Goal: Task Accomplishment & Management: Use online tool/utility

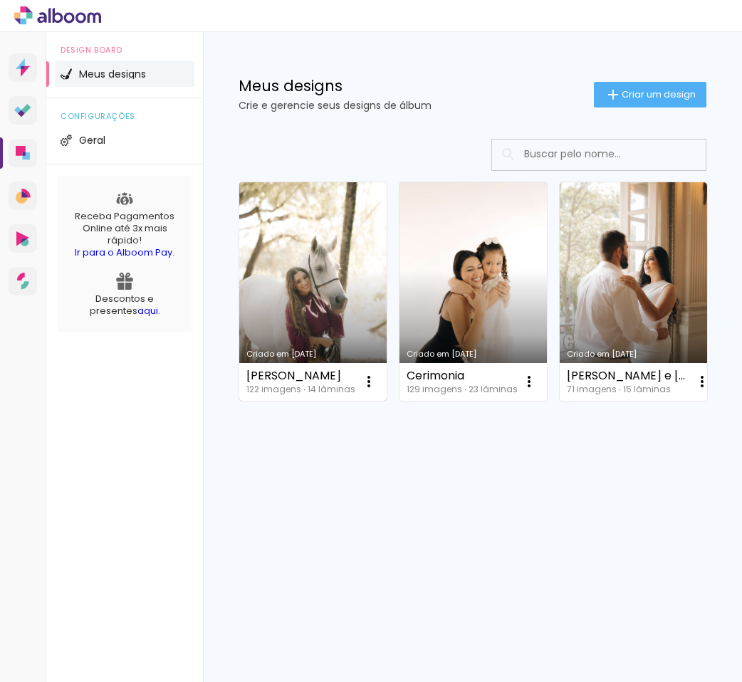
click at [293, 306] on link "Criado em [DATE]" at bounding box center [312, 291] width 147 height 219
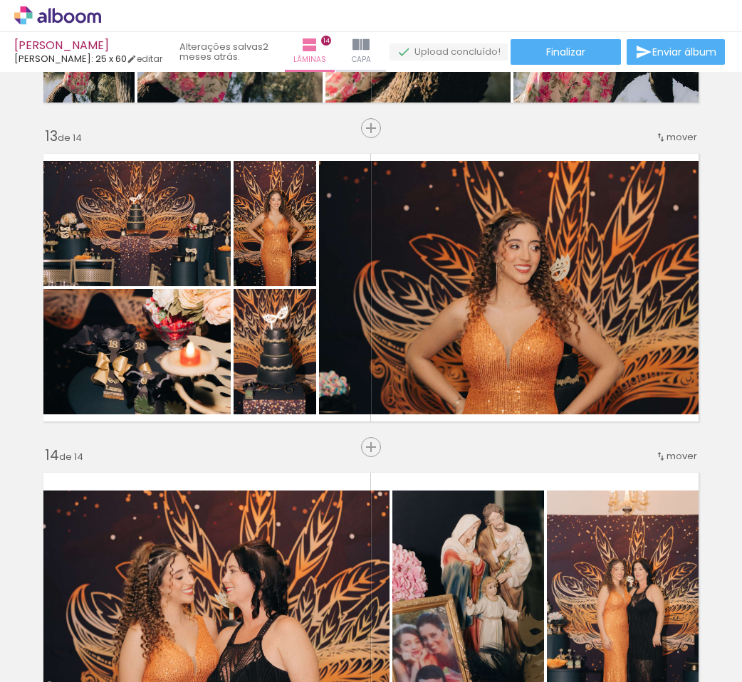
scroll to position [3773, 0]
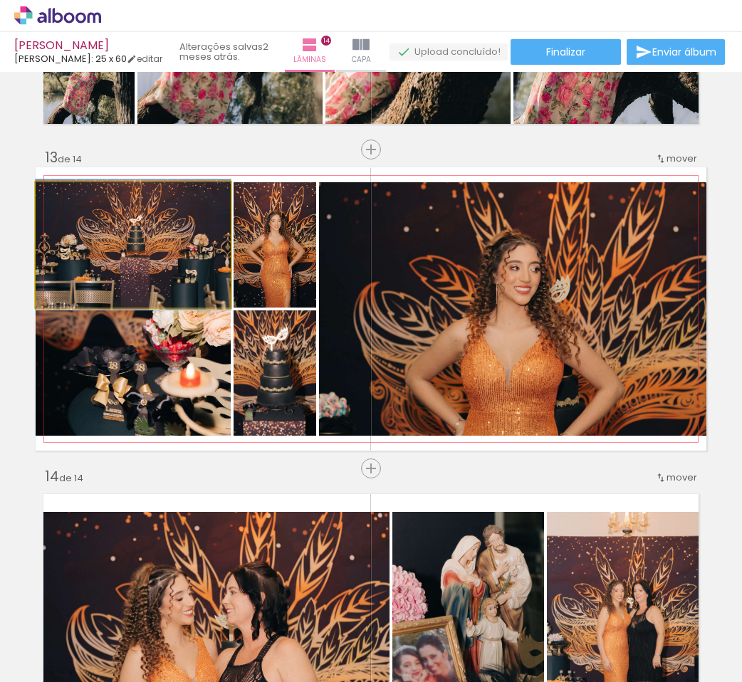
click at [169, 245] on quentale-photo at bounding box center [133, 244] width 195 height 125
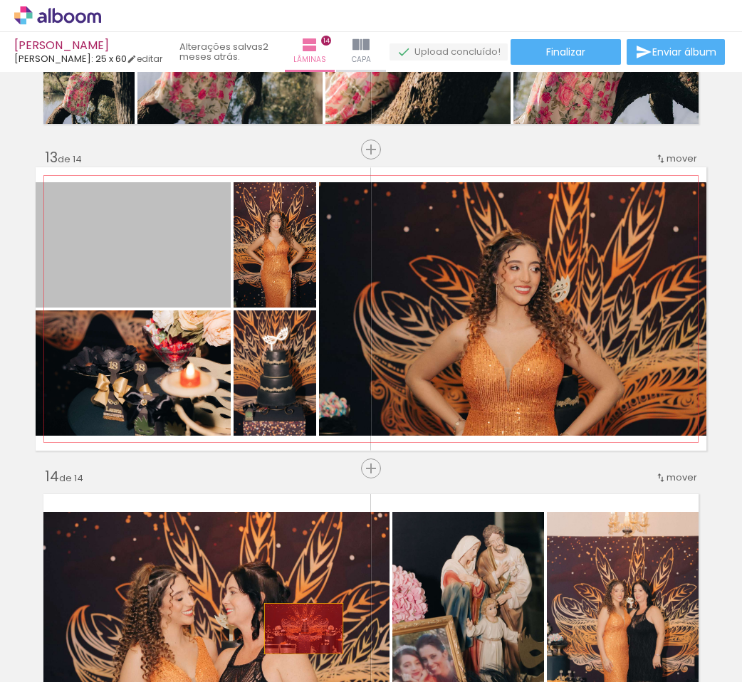
drag, startPoint x: 169, startPoint y: 260, endPoint x: 161, endPoint y: 320, distance: 61.1
click at [263, 661] on quentale-workspace at bounding box center [371, 341] width 742 height 682
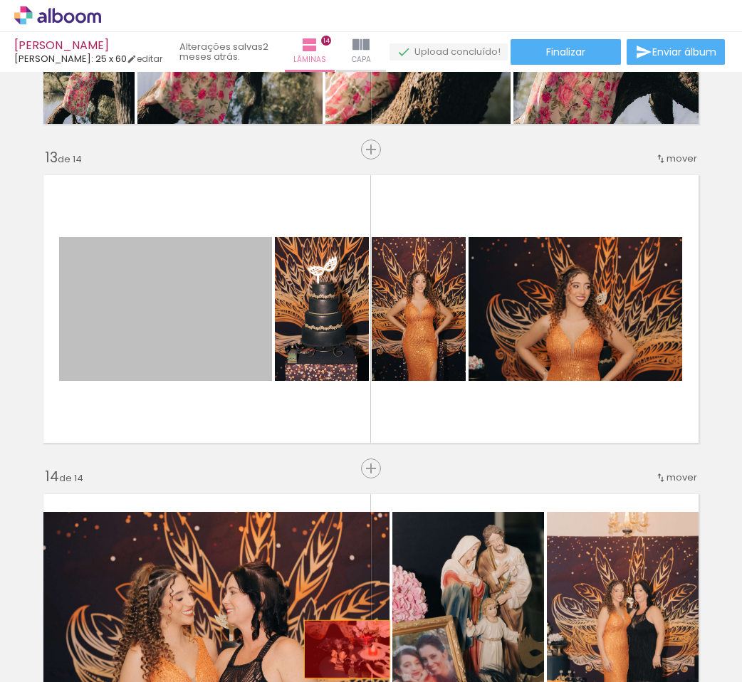
drag, startPoint x: 184, startPoint y: 321, endPoint x: 300, endPoint y: 394, distance: 136.9
click at [328, 647] on quentale-workspace at bounding box center [371, 341] width 742 height 682
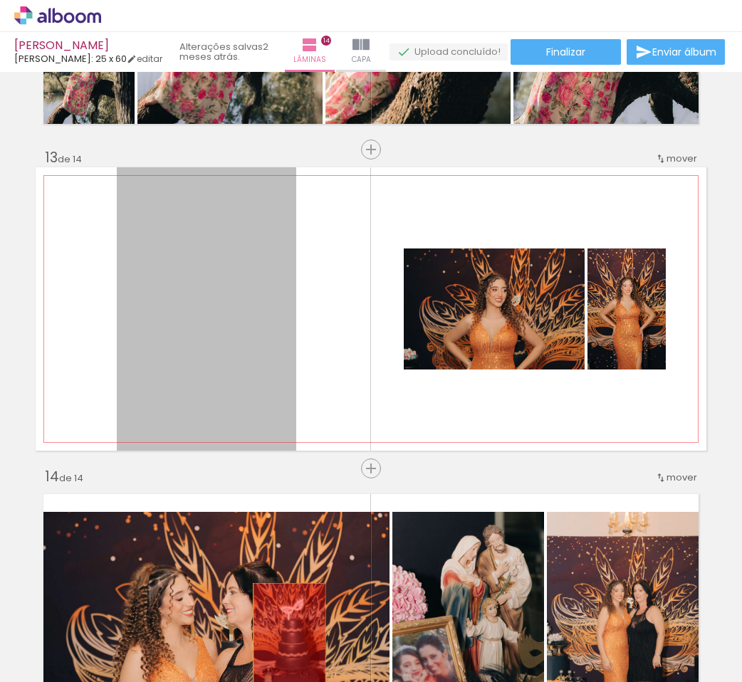
drag, startPoint x: 229, startPoint y: 361, endPoint x: 284, endPoint y: 640, distance: 284.4
click at [284, 640] on quentale-workspace at bounding box center [371, 341] width 742 height 682
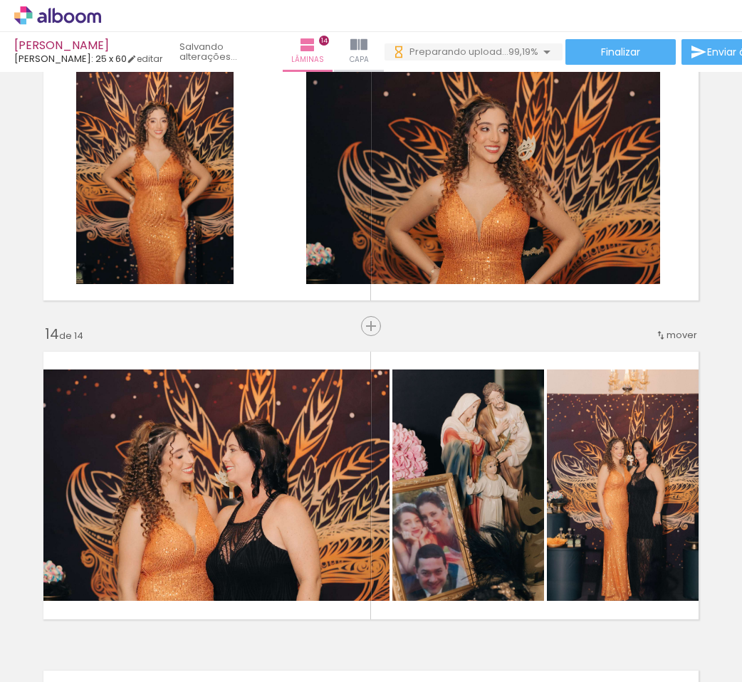
scroll to position [0, 9187]
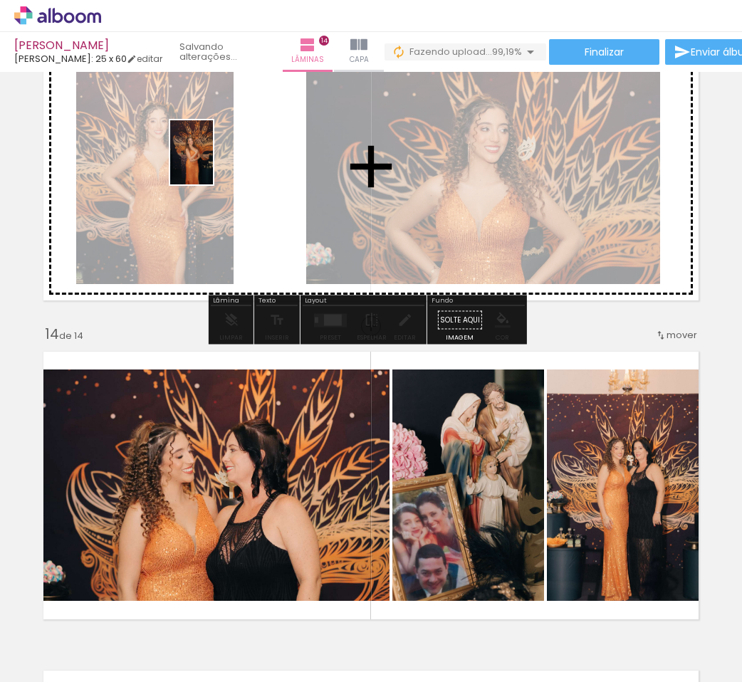
drag, startPoint x: 701, startPoint y: 647, endPoint x: 213, endPoint y: 163, distance: 687.2
click at [213, 163] on quentale-workspace at bounding box center [371, 341] width 742 height 682
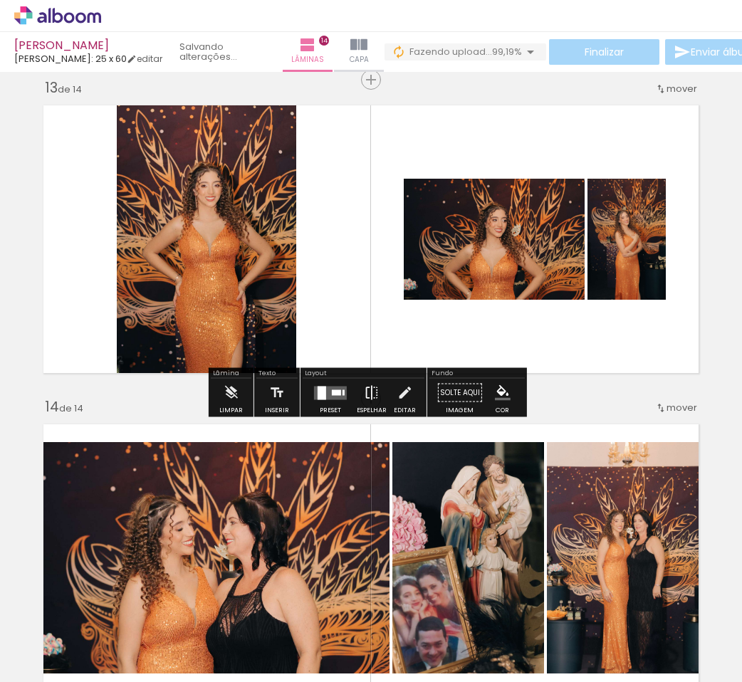
scroll to position [3845, 0]
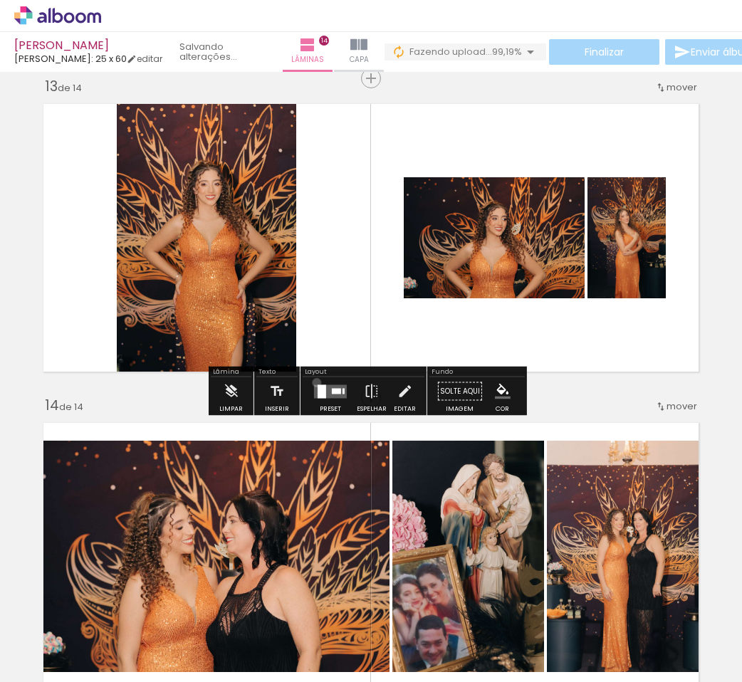
click at [313, 382] on div at bounding box center [330, 391] width 38 height 28
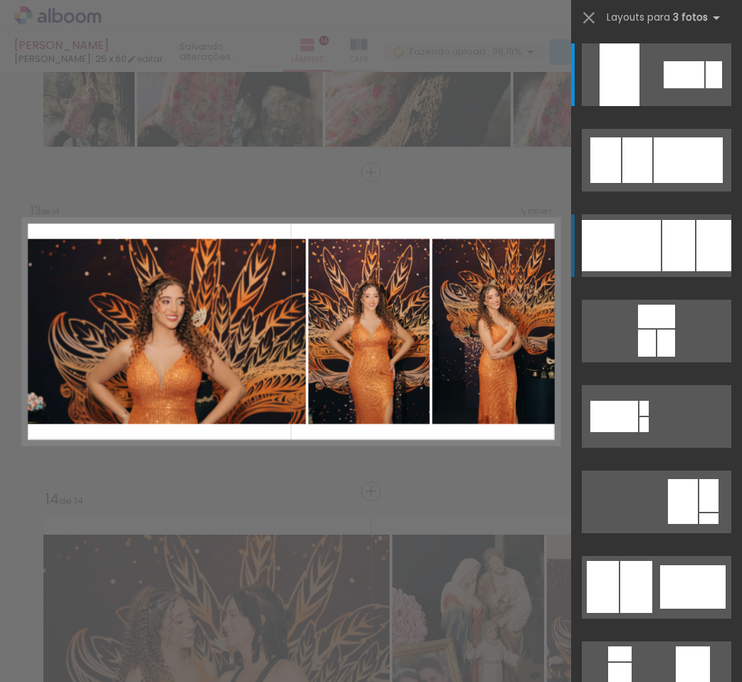
scroll to position [3750, 0]
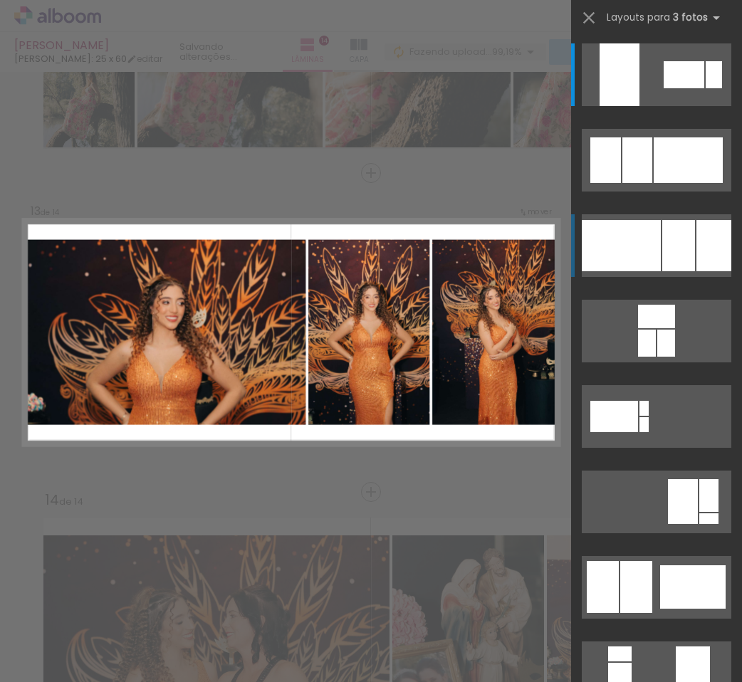
click at [655, 242] on div at bounding box center [621, 245] width 79 height 51
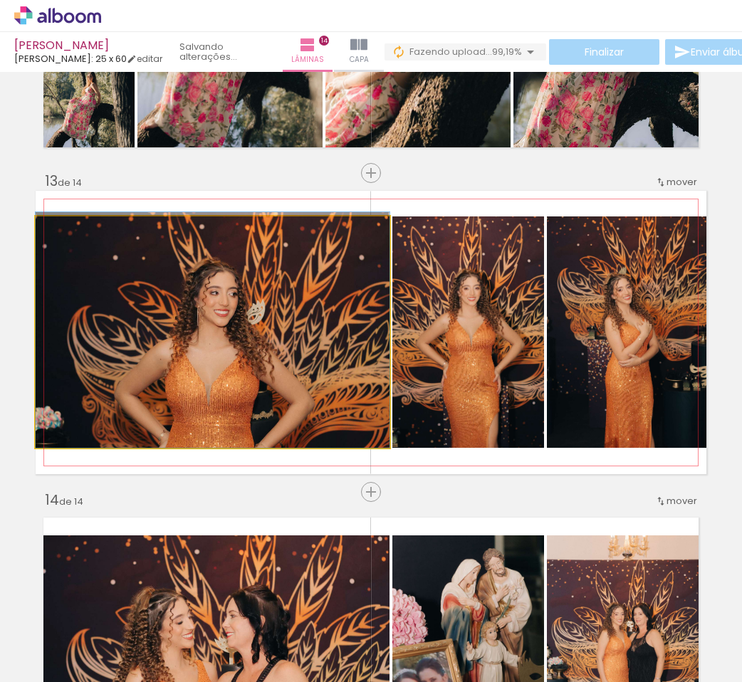
drag, startPoint x: 234, startPoint y: 357, endPoint x: 235, endPoint y: 350, distance: 7.2
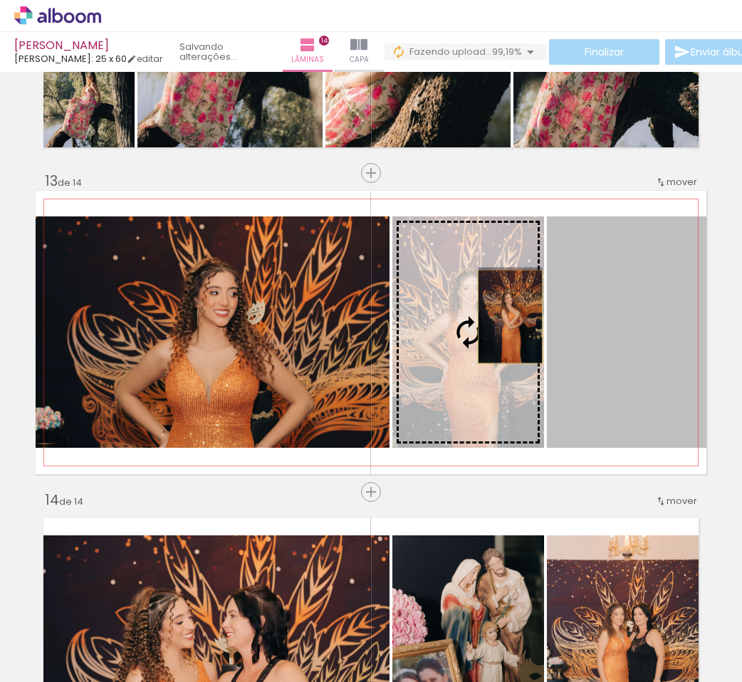
drag, startPoint x: 666, startPoint y: 329, endPoint x: 505, endPoint y: 317, distance: 161.4
click at [0, 0] on slot at bounding box center [0, 0] width 0 height 0
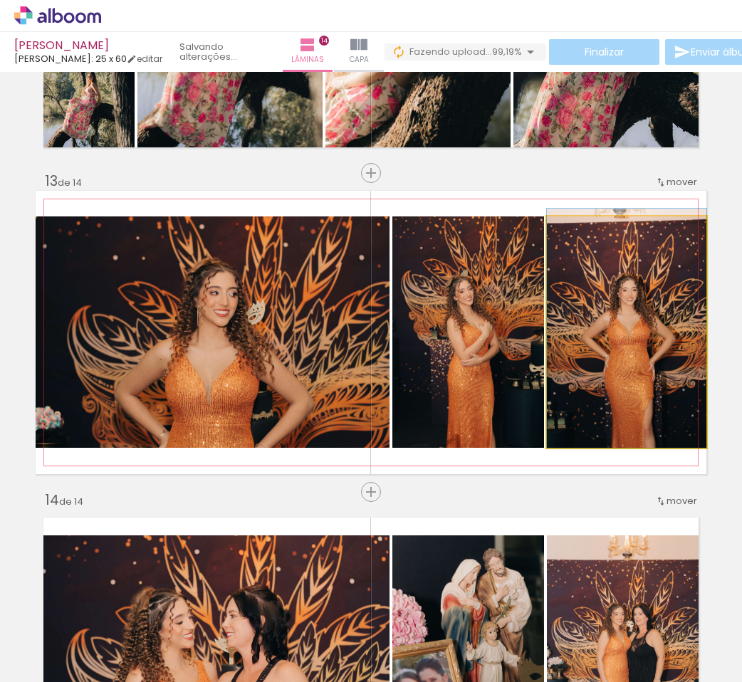
drag, startPoint x: 607, startPoint y: 357, endPoint x: 497, endPoint y: 352, distance: 109.8
click at [0, 0] on slot at bounding box center [0, 0] width 0 height 0
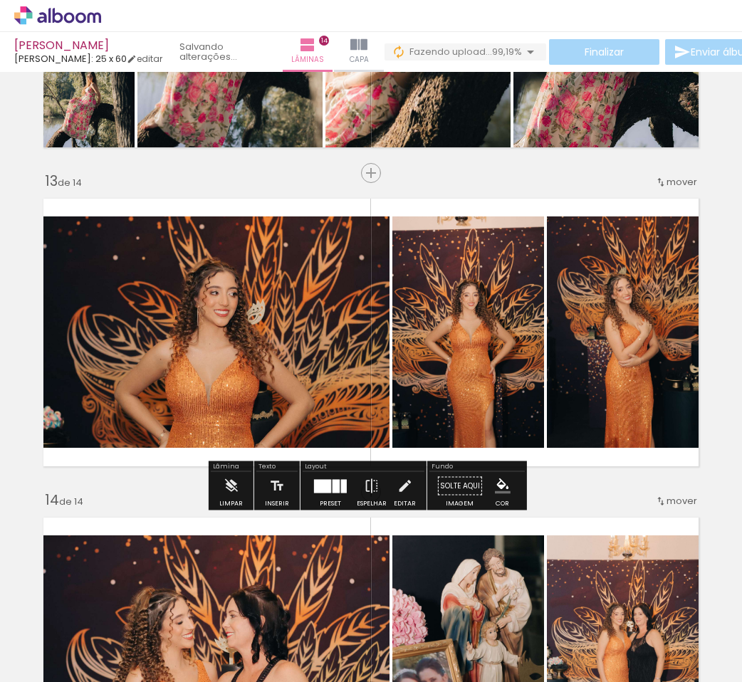
click at [478, 308] on quentale-photo at bounding box center [468, 331] width 152 height 231
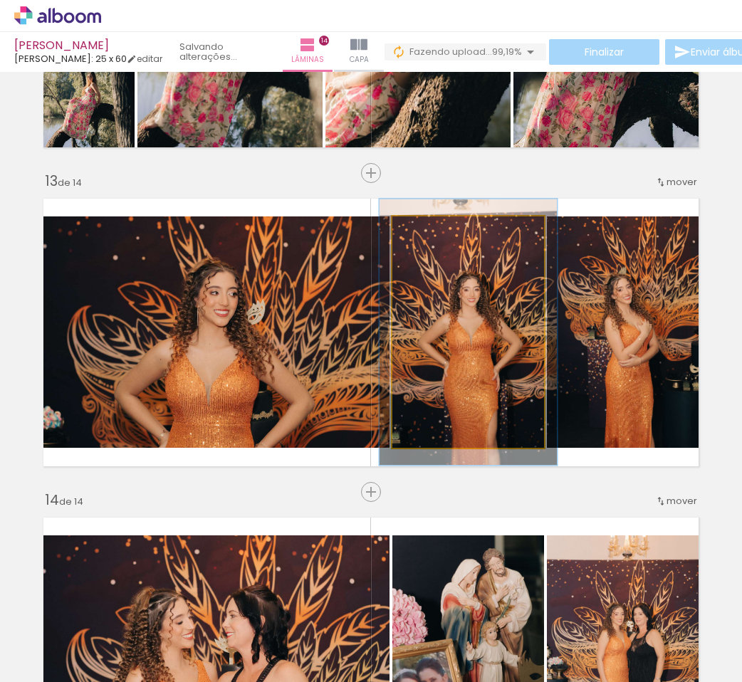
drag, startPoint x: 424, startPoint y: 234, endPoint x: 431, endPoint y: 234, distance: 7.9
type paper-slider "115"
click at [431, 234] on div at bounding box center [433, 231] width 23 height 23
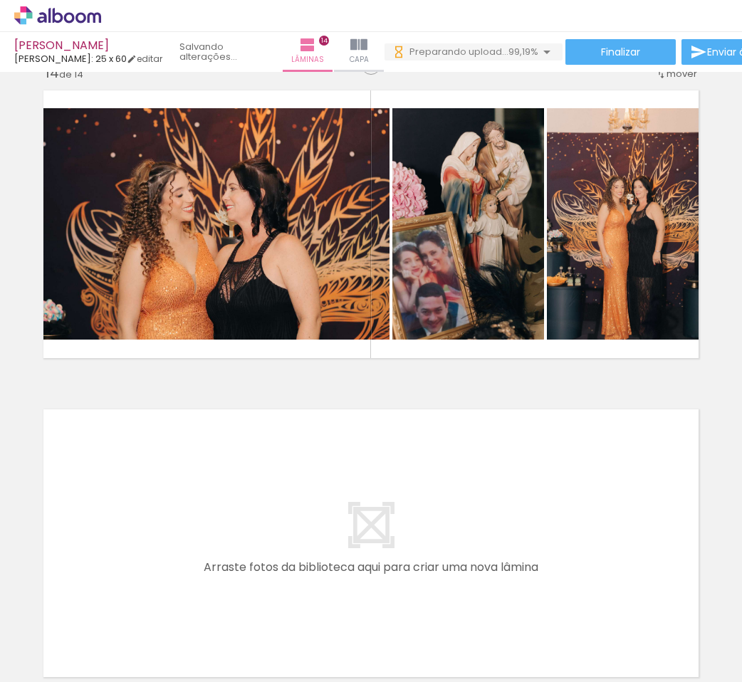
scroll to position [0, 9267]
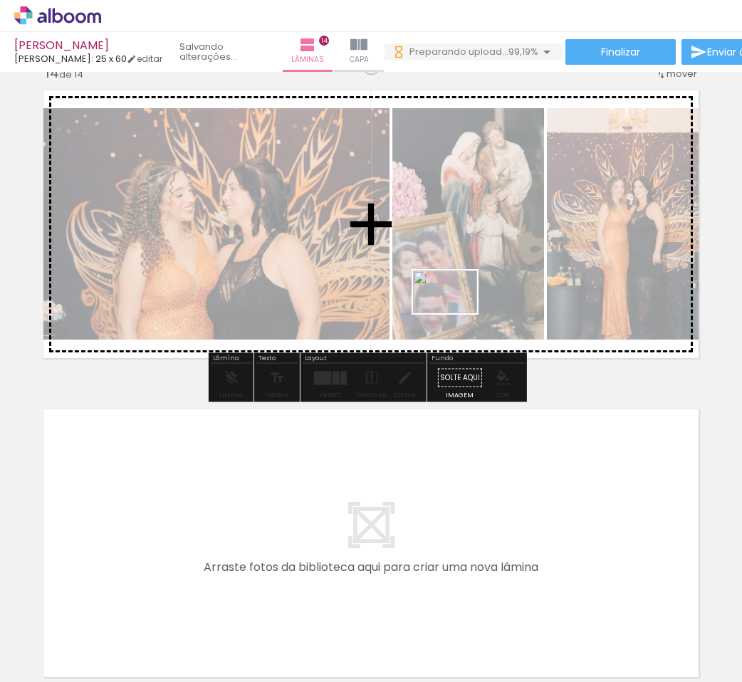
drag, startPoint x: 681, startPoint y: 664, endPoint x: 450, endPoint y: 295, distance: 435.0
click at [450, 295] on quentale-workspace at bounding box center [371, 341] width 742 height 682
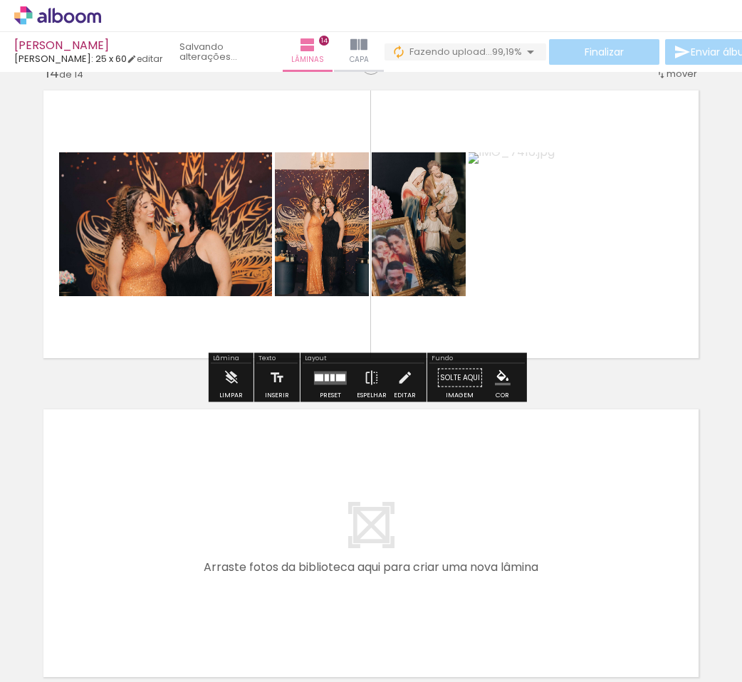
click at [320, 381] on quentale-layouter at bounding box center [330, 378] width 33 height 14
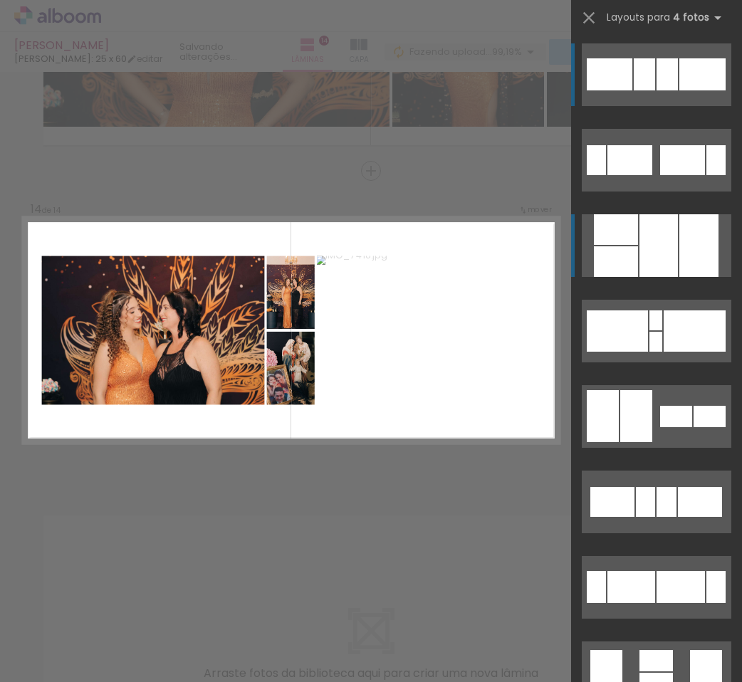
scroll to position [4069, 0]
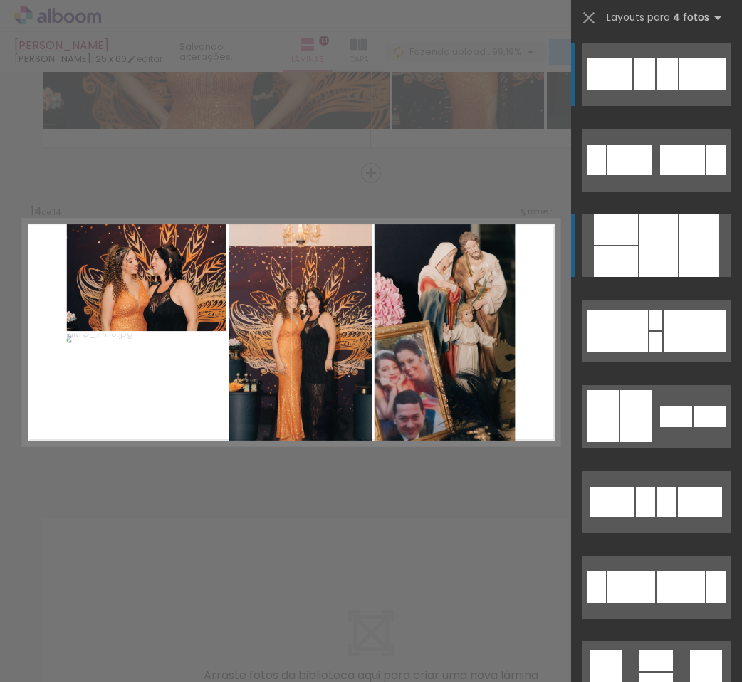
click at [641, 261] on div at bounding box center [658, 245] width 38 height 63
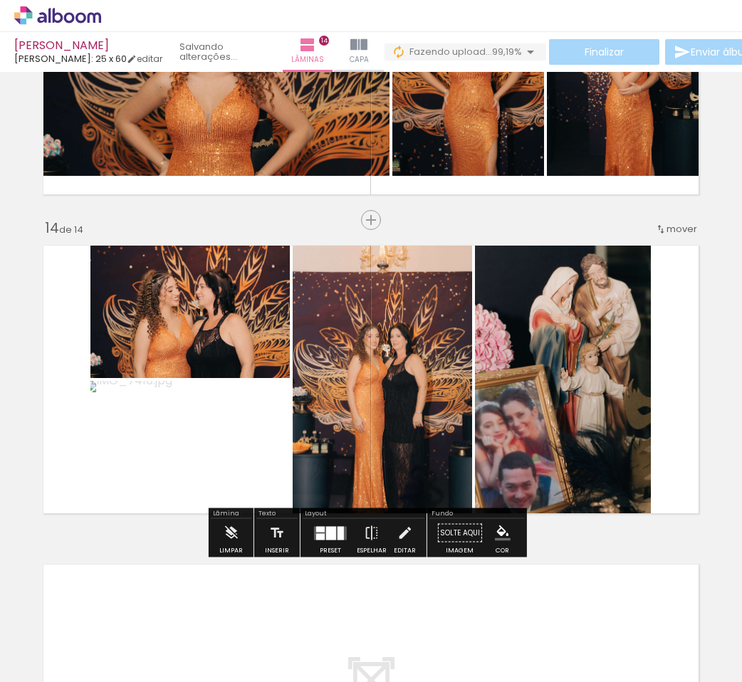
scroll to position [3998, 0]
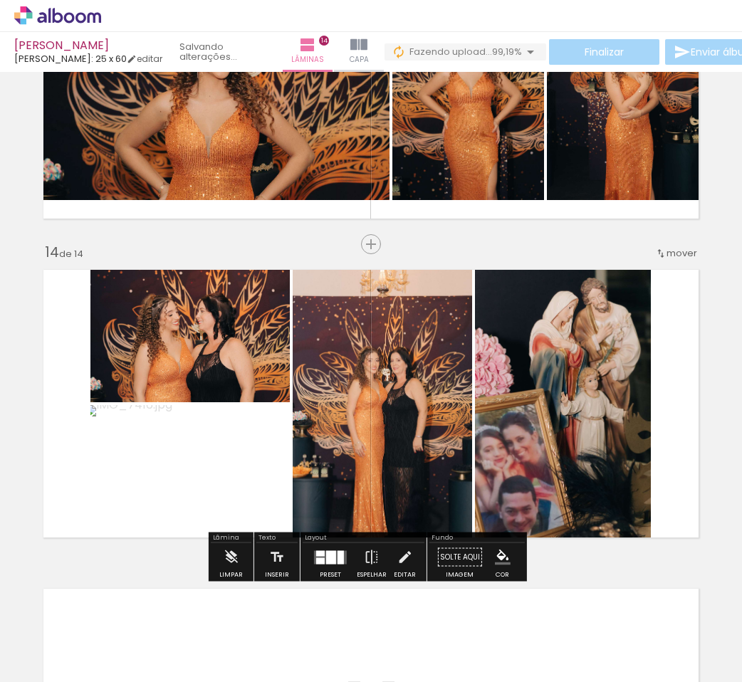
drag, startPoint x: 710, startPoint y: 356, endPoint x: 694, endPoint y: 351, distance: 16.4
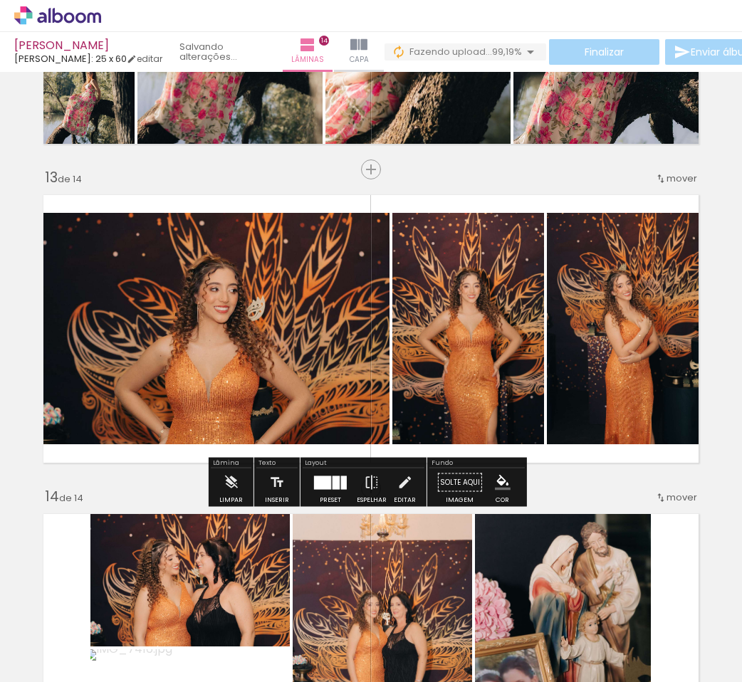
scroll to position [3749, 0]
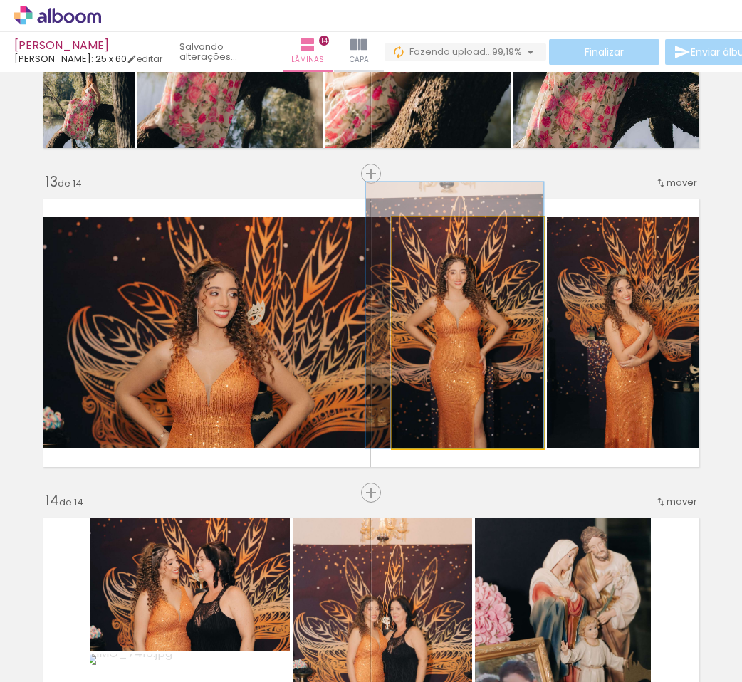
drag, startPoint x: 481, startPoint y: 386, endPoint x: 464, endPoint y: 352, distance: 37.6
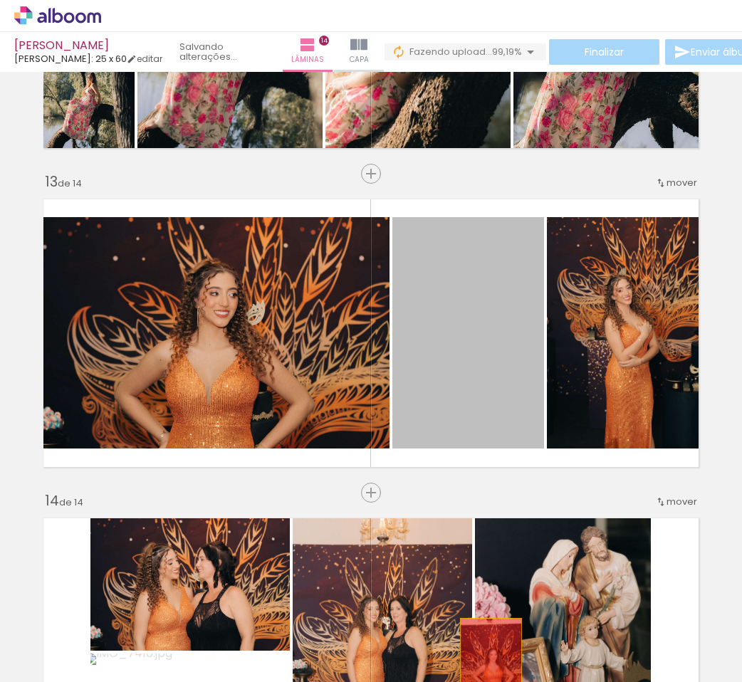
drag, startPoint x: 449, startPoint y: 352, endPoint x: 486, endPoint y: 665, distance: 314.7
click at [486, 665] on quentale-workspace at bounding box center [371, 341] width 742 height 682
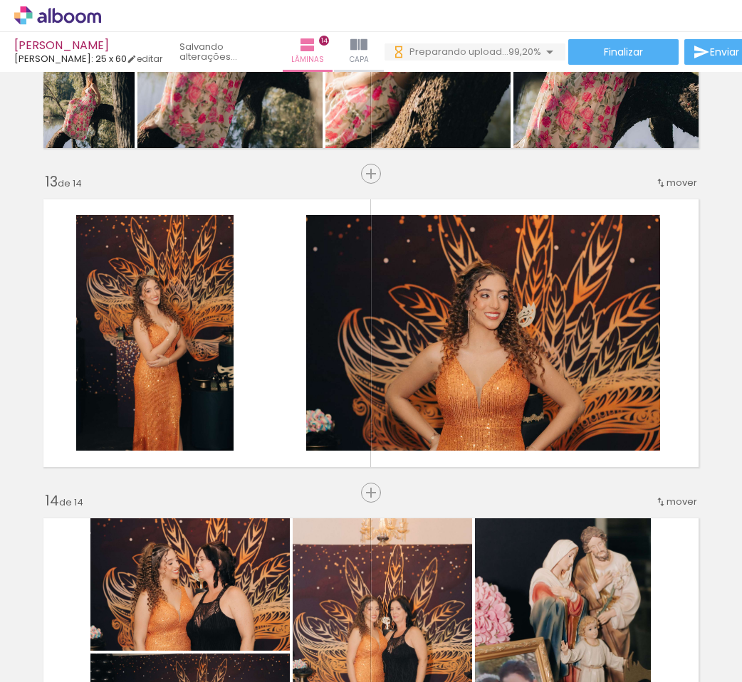
scroll to position [0, 9347]
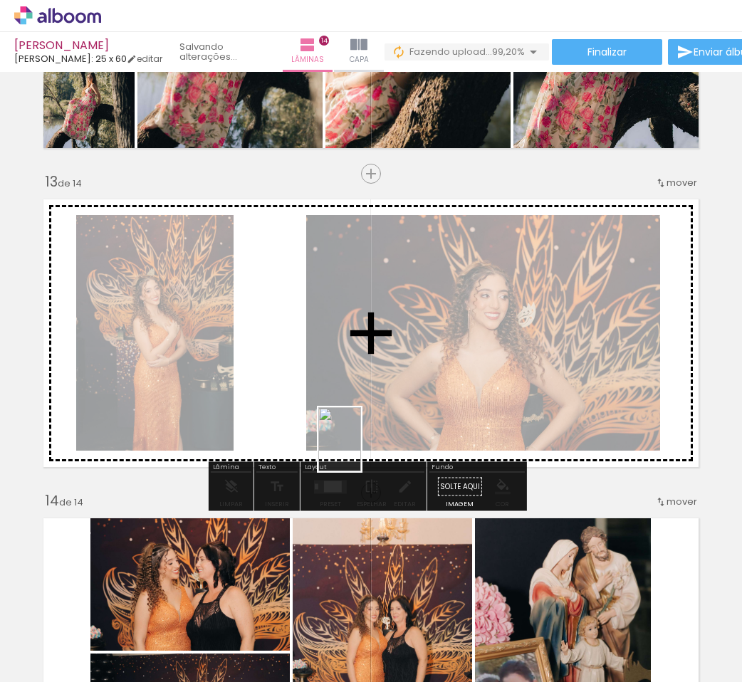
drag, startPoint x: 694, startPoint y: 641, endPoint x: 337, endPoint y: 421, distance: 420.1
click at [337, 421] on quentale-workspace at bounding box center [371, 341] width 742 height 682
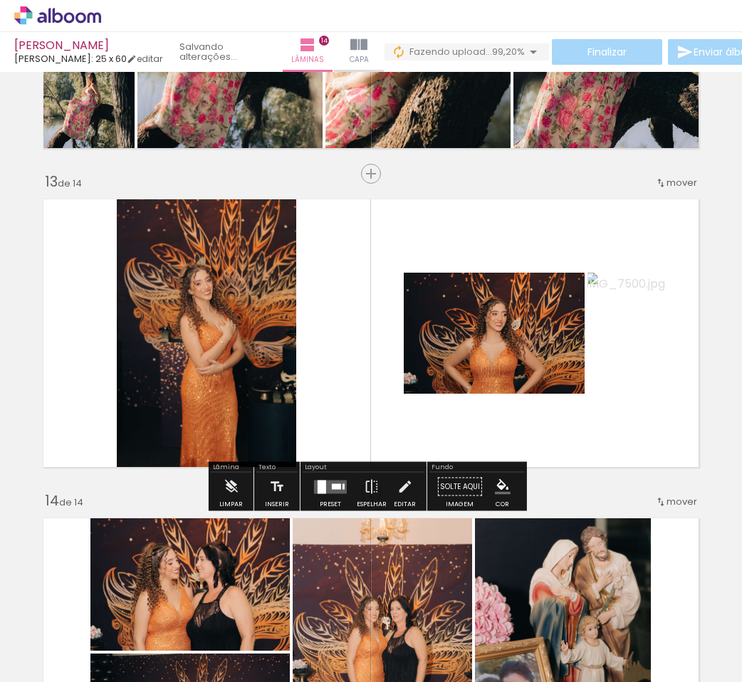
click at [329, 501] on div "Preset" at bounding box center [330, 504] width 21 height 6
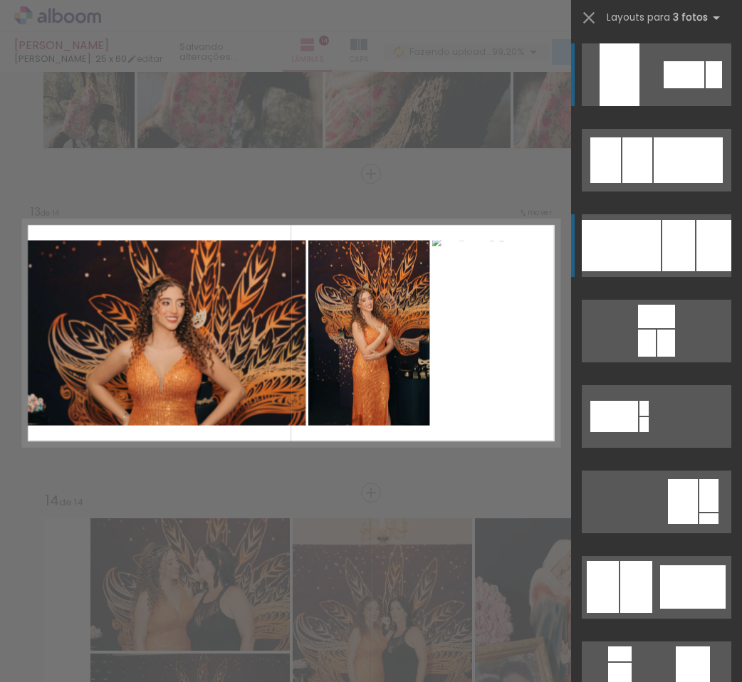
scroll to position [3750, 0]
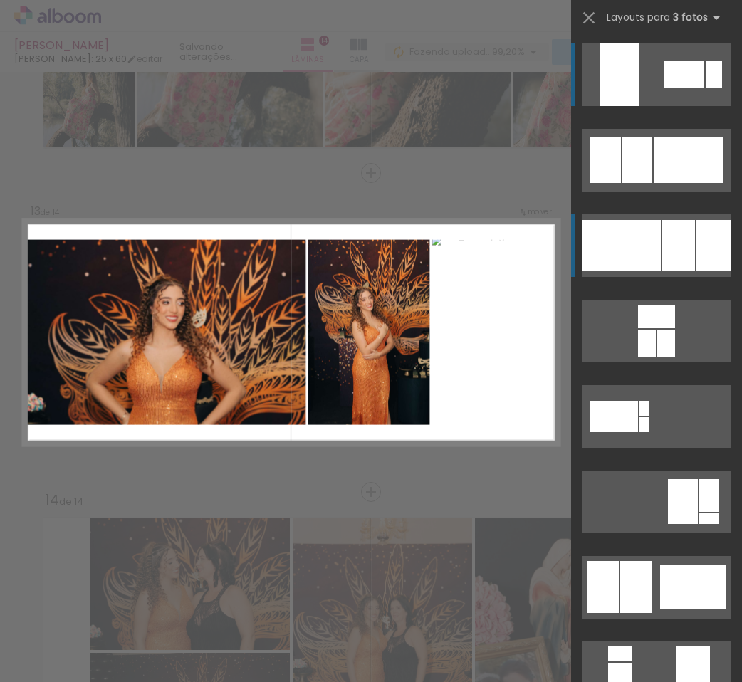
click at [634, 249] on div at bounding box center [621, 245] width 79 height 51
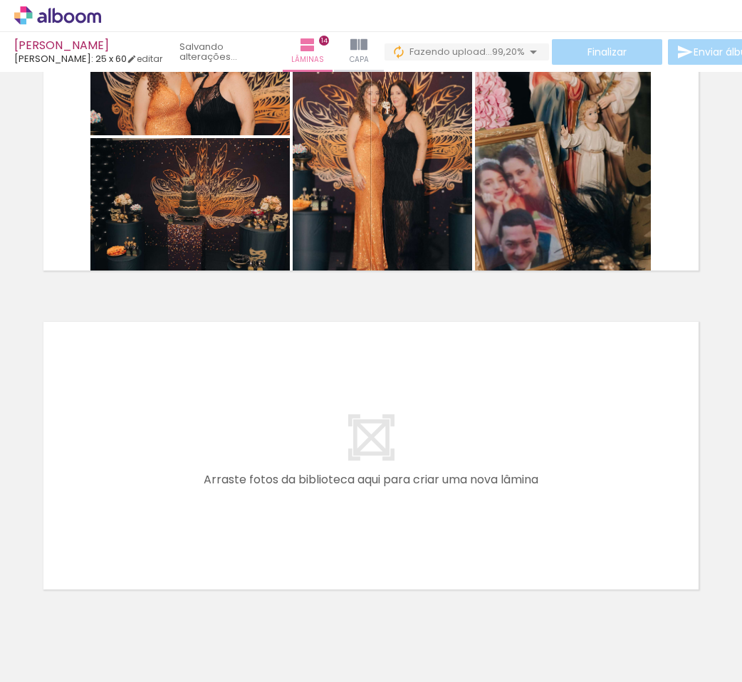
scroll to position [4319, 0]
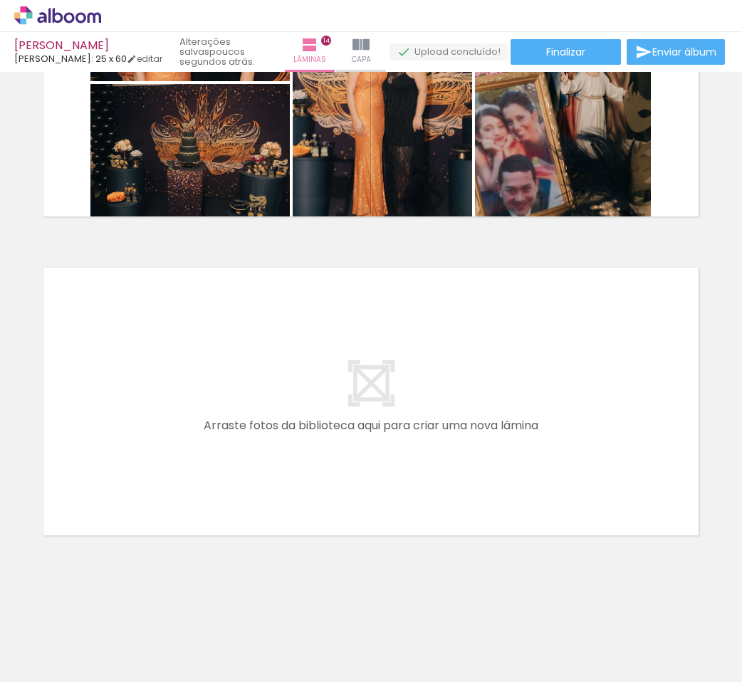
scroll to position [0, 8194]
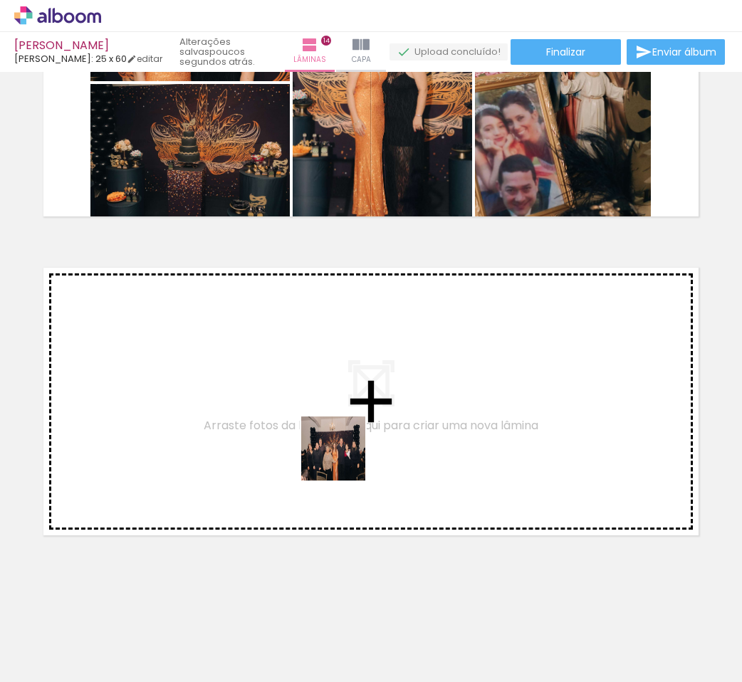
drag, startPoint x: 419, startPoint y: 637, endPoint x: 343, endPoint y: 459, distance: 193.3
click at [343, 459] on quentale-workspace at bounding box center [371, 341] width 742 height 682
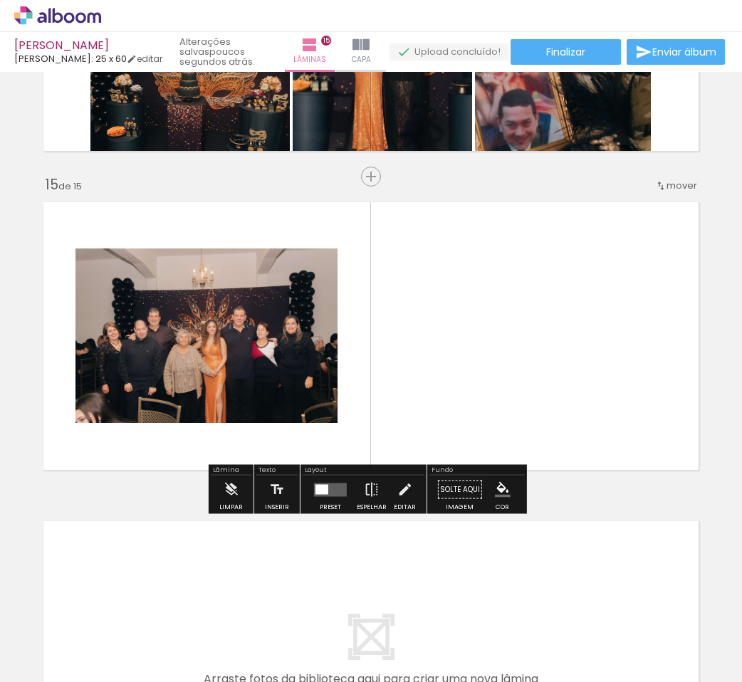
scroll to position [4388, 0]
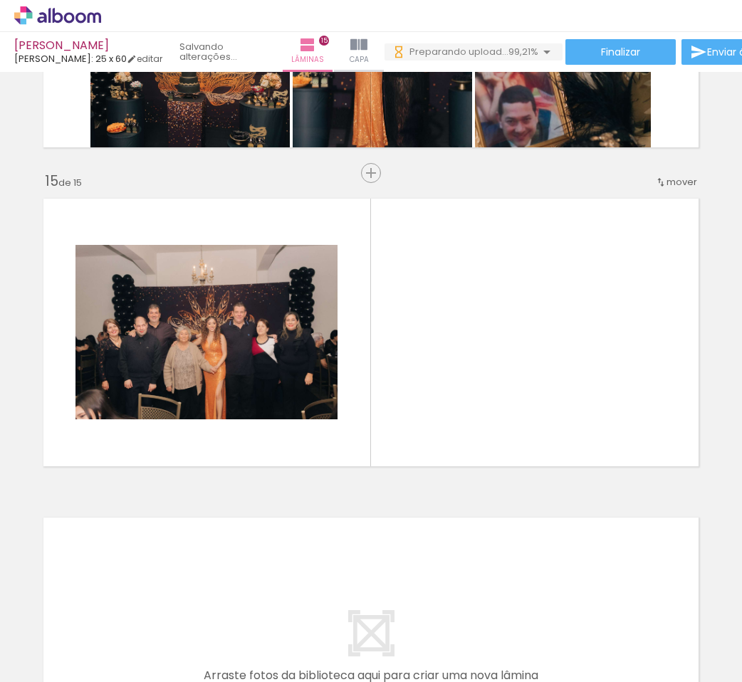
scroll to position [0, 9426]
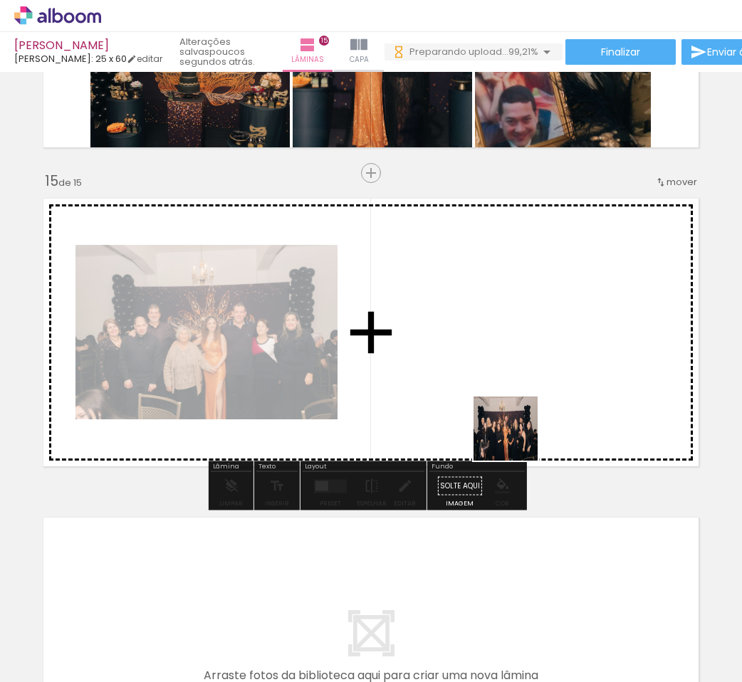
drag, startPoint x: 696, startPoint y: 622, endPoint x: 513, endPoint y: 429, distance: 266.4
click at [513, 429] on quentale-workspace at bounding box center [371, 341] width 742 height 682
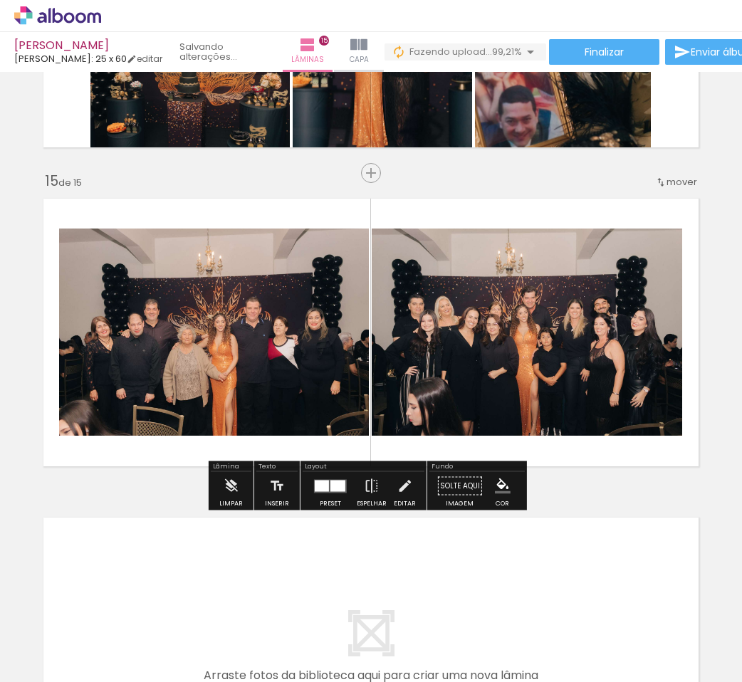
click at [335, 499] on div at bounding box center [330, 486] width 38 height 28
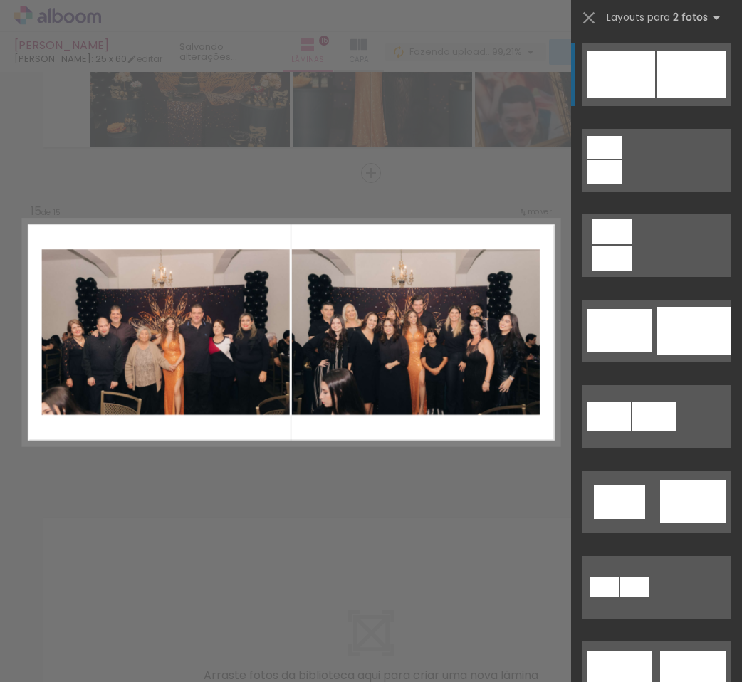
click at [691, 71] on div at bounding box center [690, 74] width 69 height 46
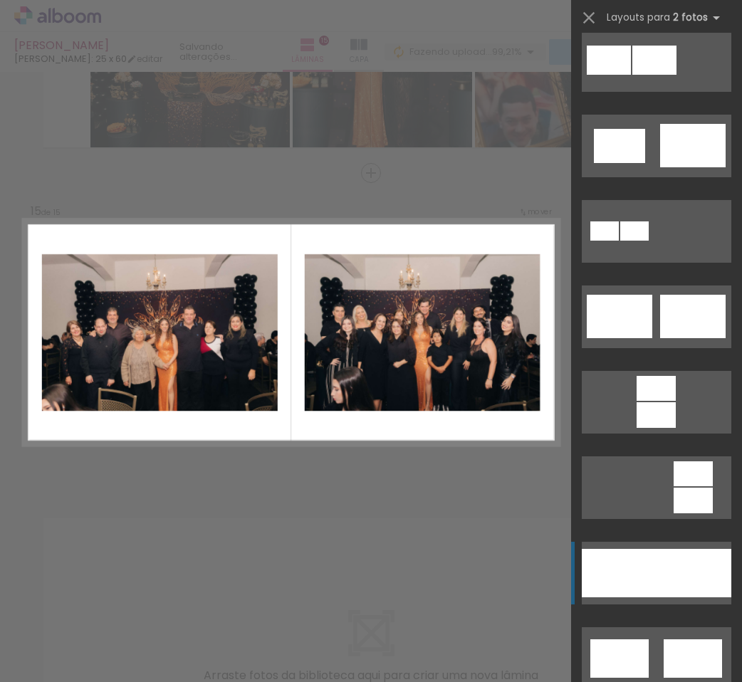
scroll to position [570, 0]
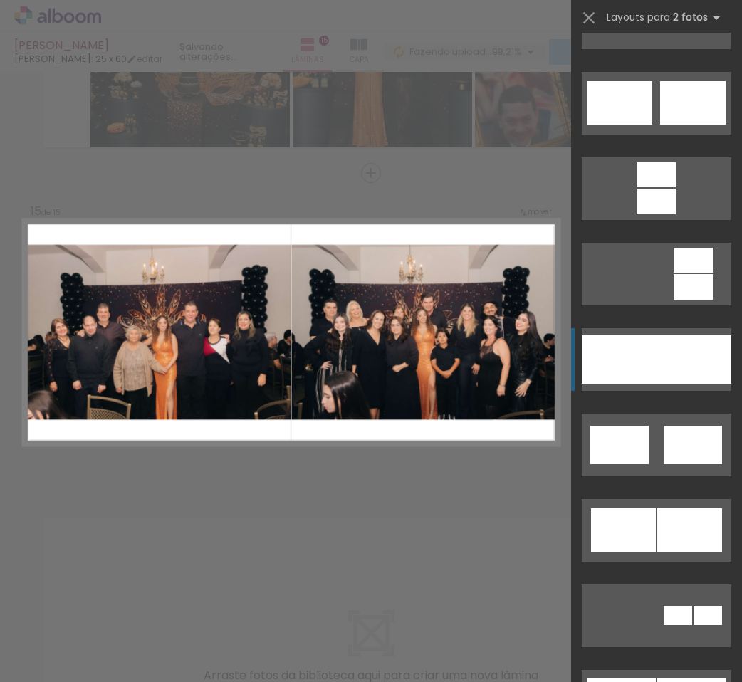
click at [658, 374] on div at bounding box center [693, 359] width 75 height 48
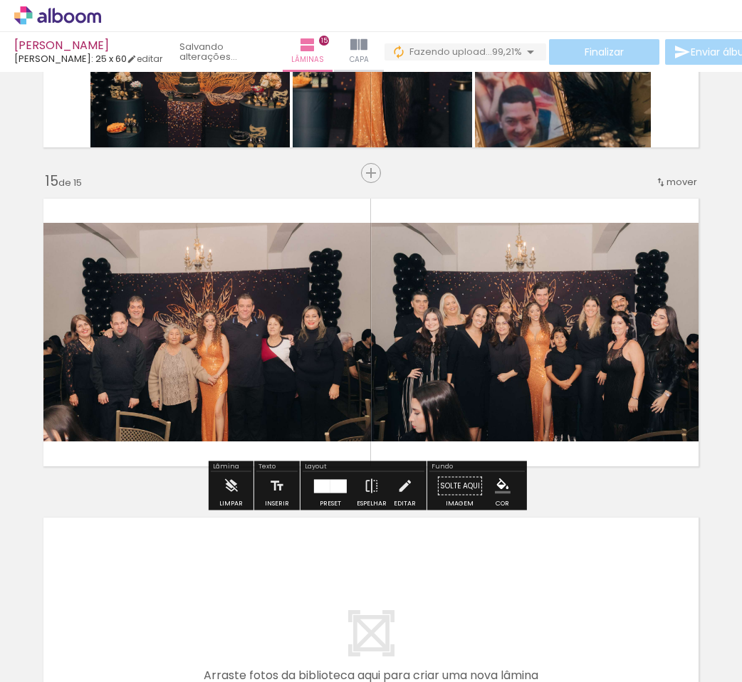
click at [320, 496] on div at bounding box center [330, 486] width 38 height 28
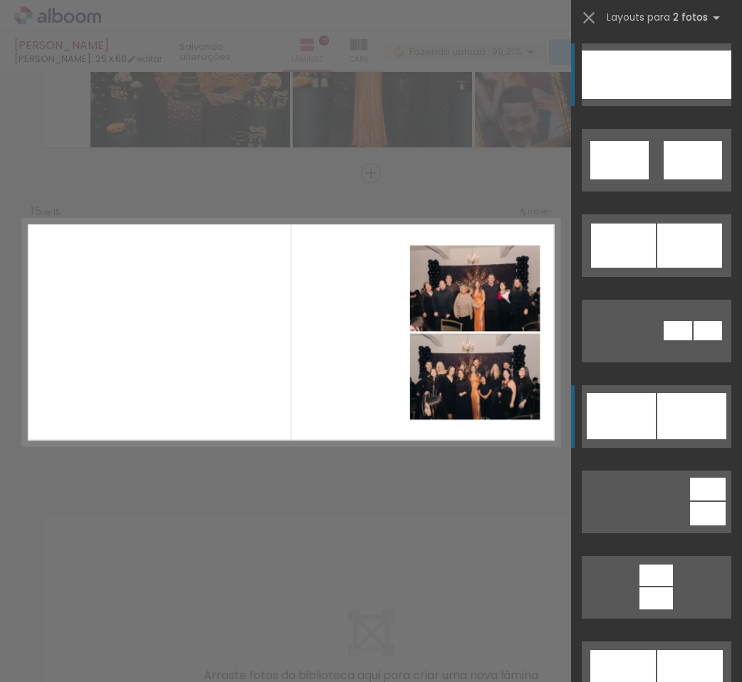
scroll to position [1210, 0]
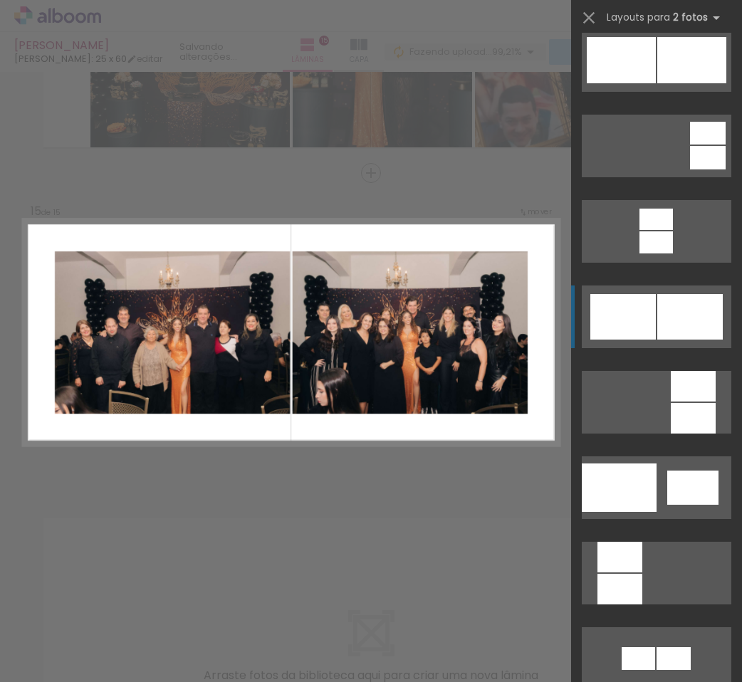
click at [647, 337] on div at bounding box center [623, 317] width 66 height 46
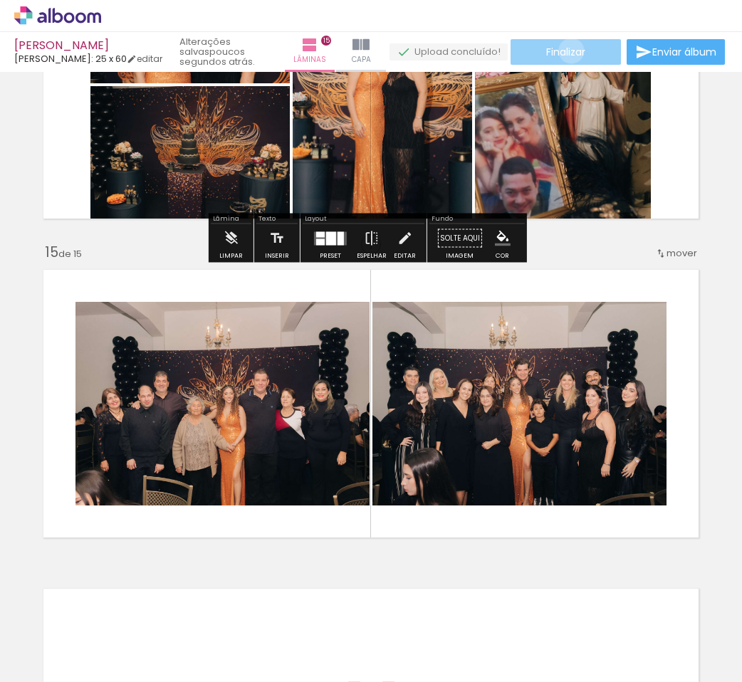
click at [566, 51] on span "Finalizar" at bounding box center [565, 52] width 39 height 10
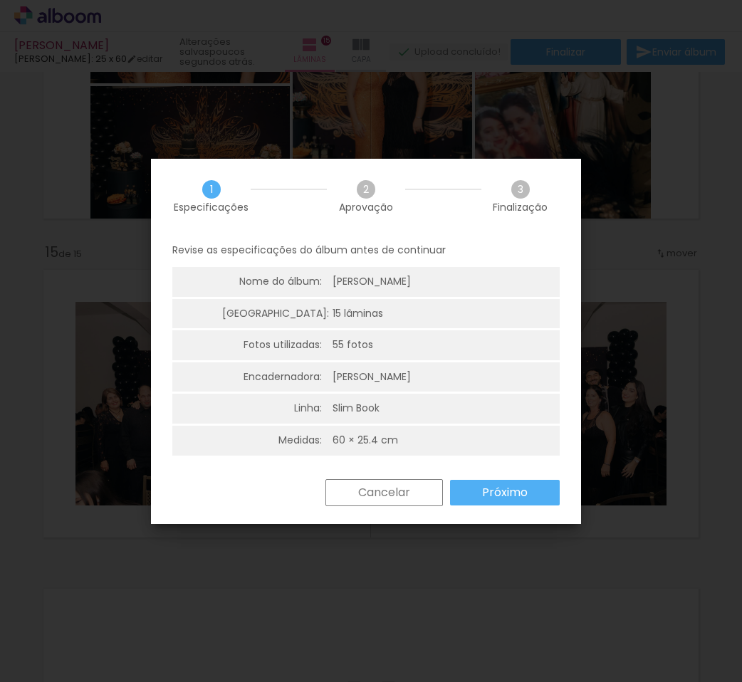
click at [518, 481] on paper-button "Próximo" at bounding box center [505, 493] width 110 height 26
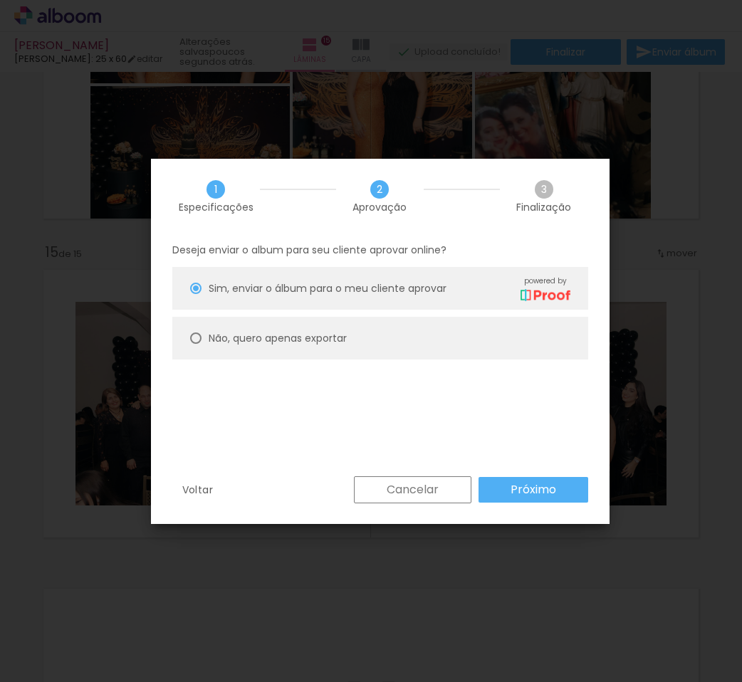
click at [193, 330] on paper-radio-button "Não, quero apenas exportar" at bounding box center [380, 338] width 416 height 43
type paper-radio-button "on"
click at [0, 0] on slot "Próximo" at bounding box center [0, 0] width 0 height 0
type input "Alta, 300 DPI"
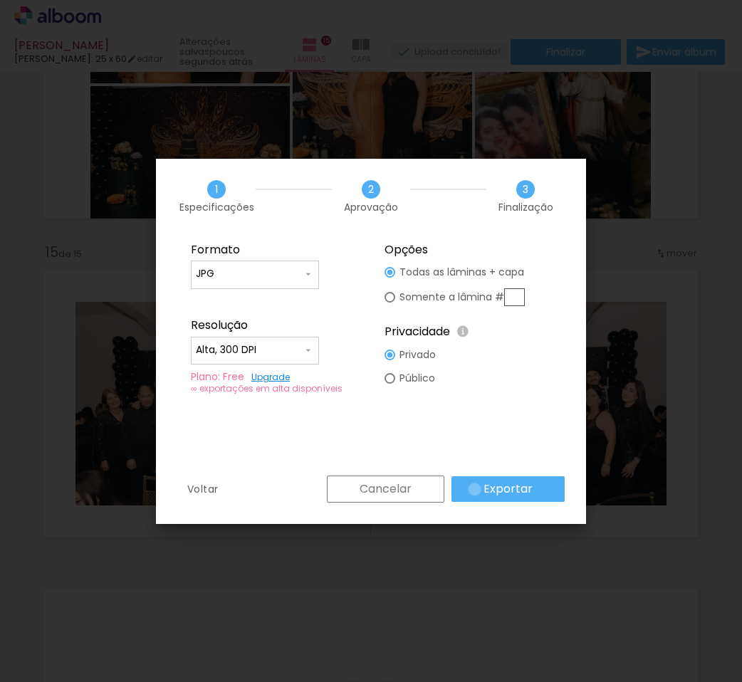
click at [477, 489] on paper-button "Exportar" at bounding box center [507, 489] width 113 height 26
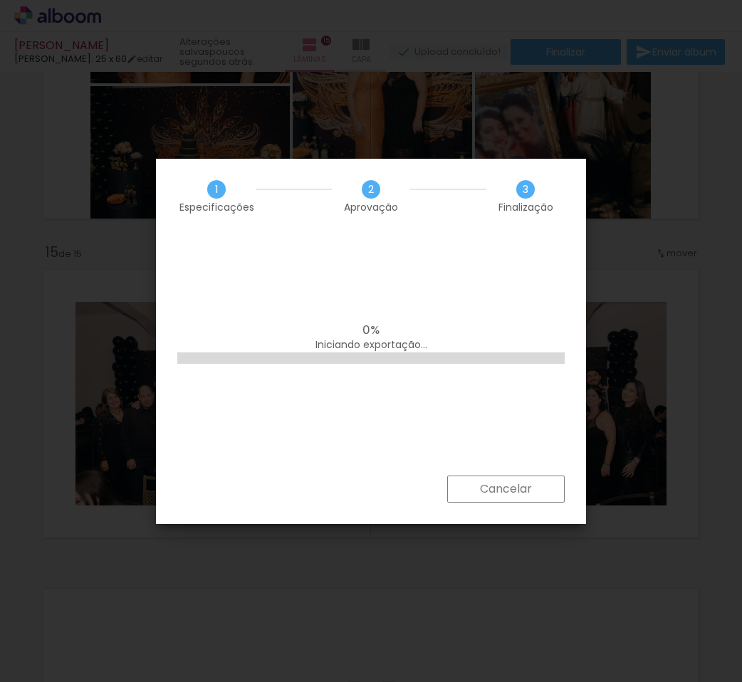
click at [703, 681] on iron-overlay-backdrop at bounding box center [371, 341] width 742 height 682
click at [451, 340] on div "0% Preparando para exportar" at bounding box center [370, 337] width 387 height 28
click at [319, 217] on div "1 Especificações 2 Aprovação 3 Finalização" at bounding box center [371, 196] width 430 height 75
